Goal: Find specific page/section: Find specific page/section

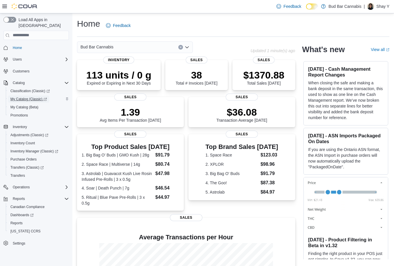
click at [38, 97] on span "My Catalog (Classic)" at bounding box center [28, 99] width 36 height 5
